Goal: Browse casually

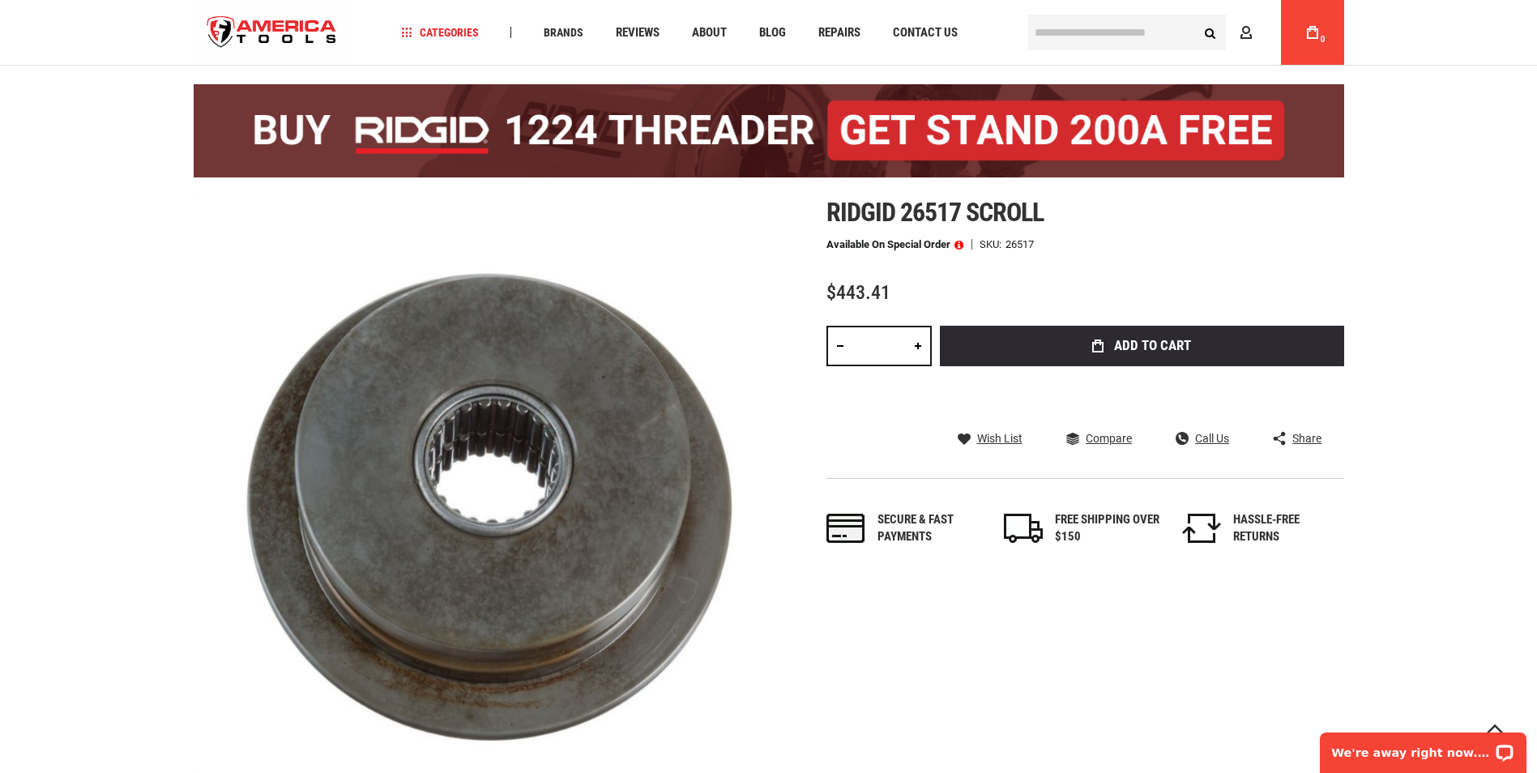
scroll to position [162, 0]
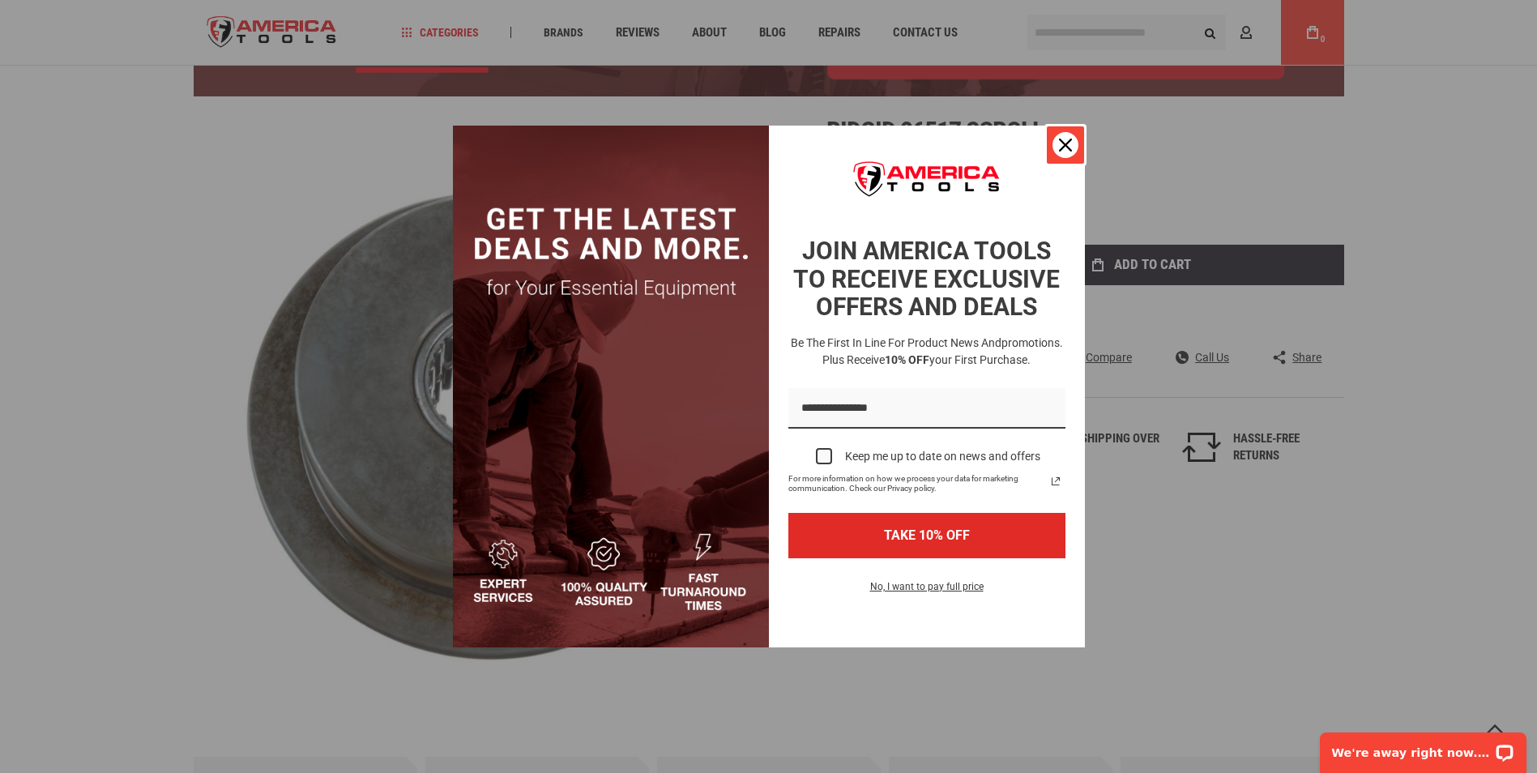
click at [1064, 145] on icon "close icon" at bounding box center [1065, 145] width 13 height 13
